Goal: Information Seeking & Learning: Find specific fact

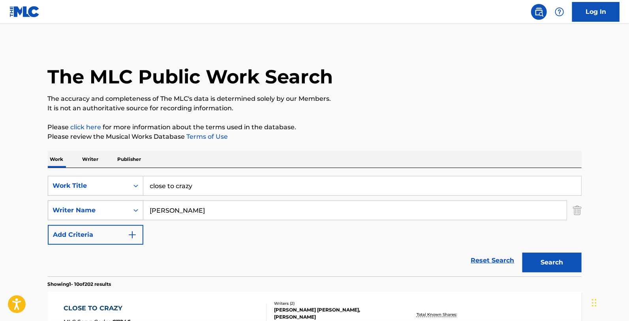
drag, startPoint x: 235, startPoint y: 200, endPoint x: 140, endPoint y: 207, distance: 95.9
click at [140, 207] on div "SearchWithCriteria288764d7-7600-4bf2-b1f1-a82825666df8 Work Title close to craz…" at bounding box center [315, 210] width 534 height 69
drag, startPoint x: 194, startPoint y: 214, endPoint x: 85, endPoint y: 200, distance: 110.3
click at [85, 200] on div "SearchWithCriteria810cc02b-f884-4a41-ac0d-a4c2c9155d8b Writer Name [PERSON_NAME]" at bounding box center [315, 210] width 534 height 20
drag, startPoint x: 196, startPoint y: 188, endPoint x: 105, endPoint y: 181, distance: 91.6
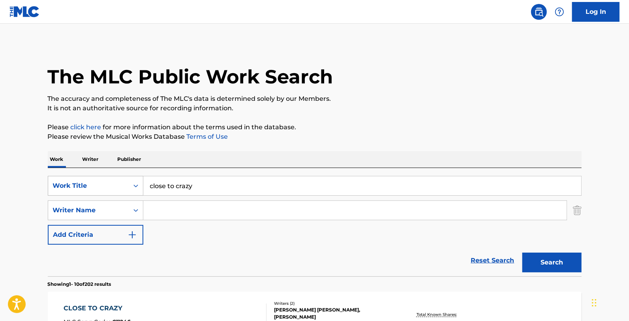
click at [105, 181] on div "SearchWithCriteria288764d7-7600-4bf2-b1f1-a82825666df8 Work Title close to crazy" at bounding box center [315, 186] width 534 height 20
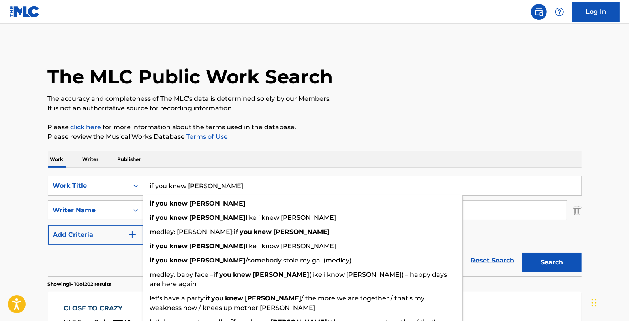
type input "if you knew [PERSON_NAME]"
click at [273, 141] on p "Please review the Musical Works Database Terms of Use" at bounding box center [315, 136] width 534 height 9
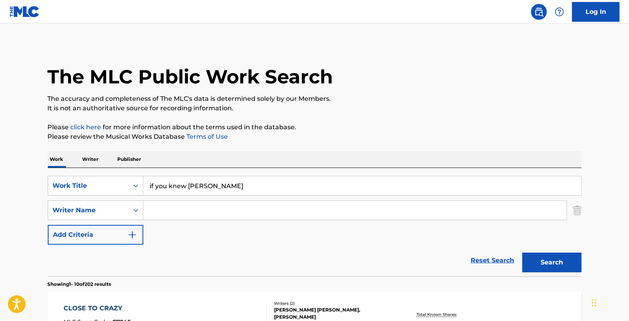
click at [560, 254] on button "Search" at bounding box center [552, 262] width 59 height 20
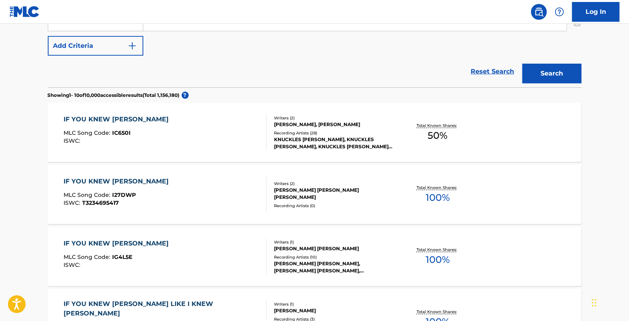
scroll to position [194, 0]
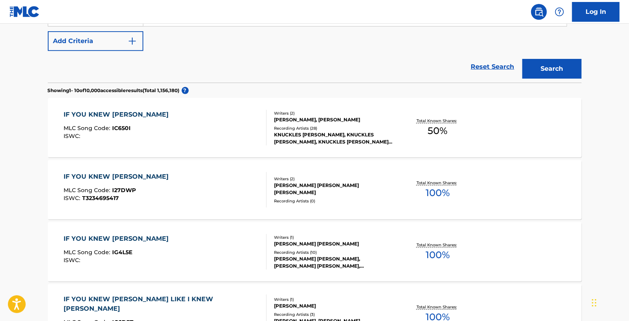
click at [394, 126] on div "Total Known Shares: 50 %" at bounding box center [438, 128] width 89 height 24
